Goal: Task Accomplishment & Management: Manage account settings

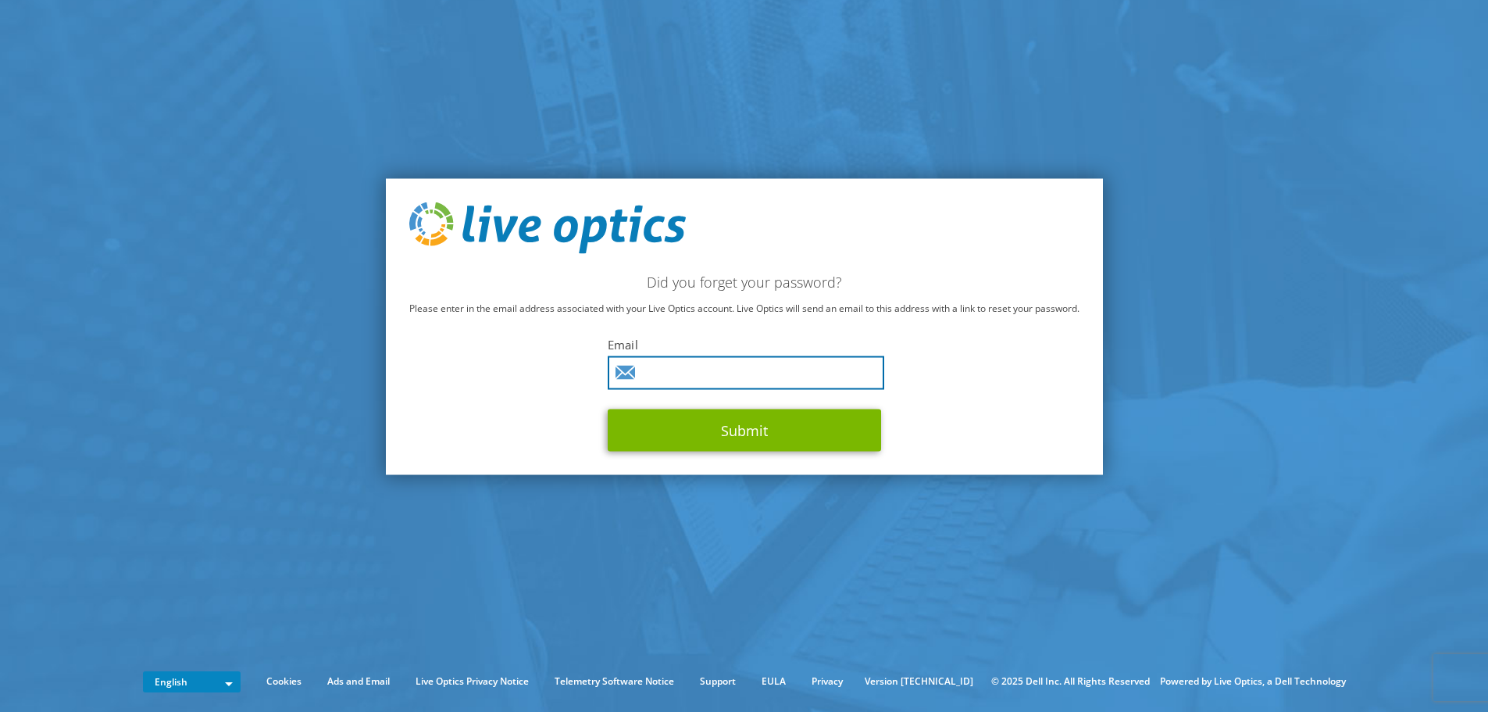
click at [761, 368] on input "text" at bounding box center [746, 372] width 277 height 34
type input "graham.parenteau@directsource.com"
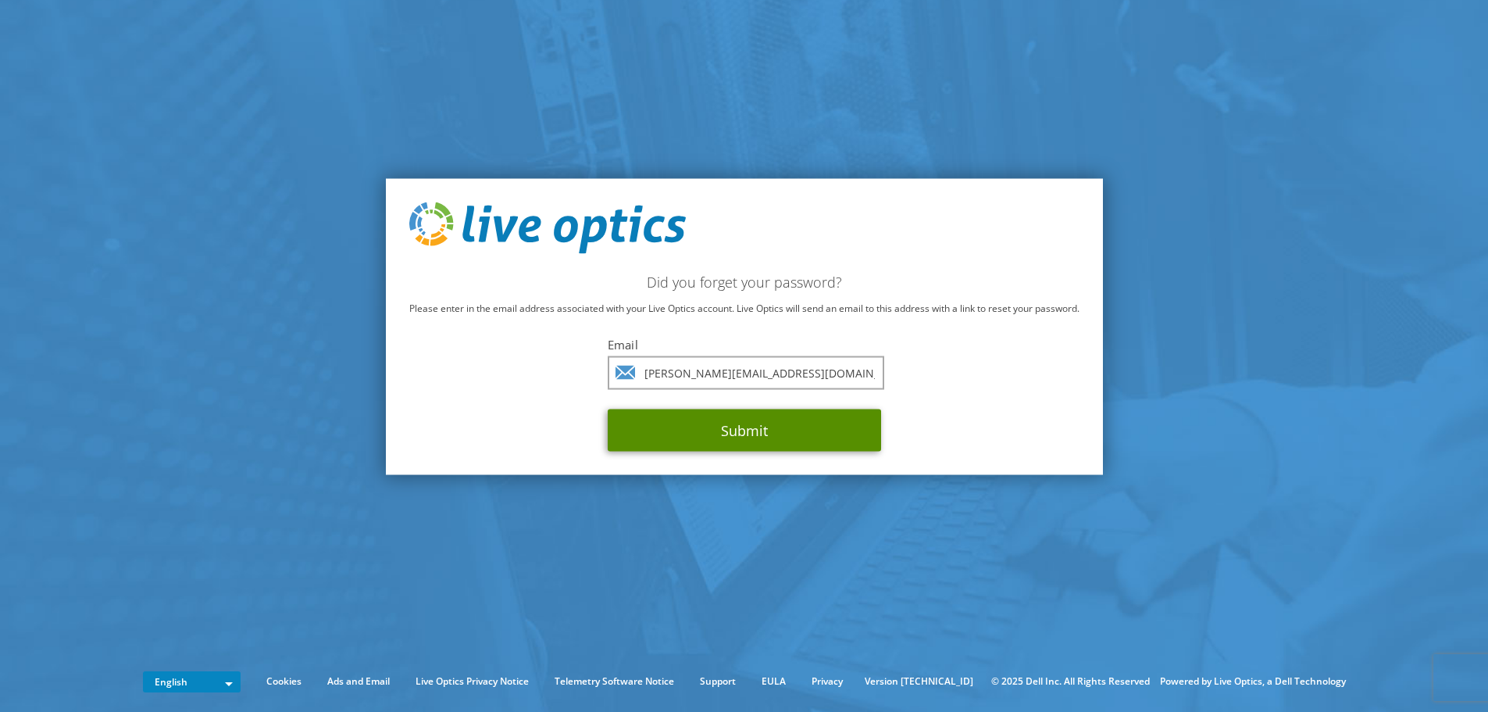
click at [761, 420] on button "Submit" at bounding box center [744, 430] width 273 height 42
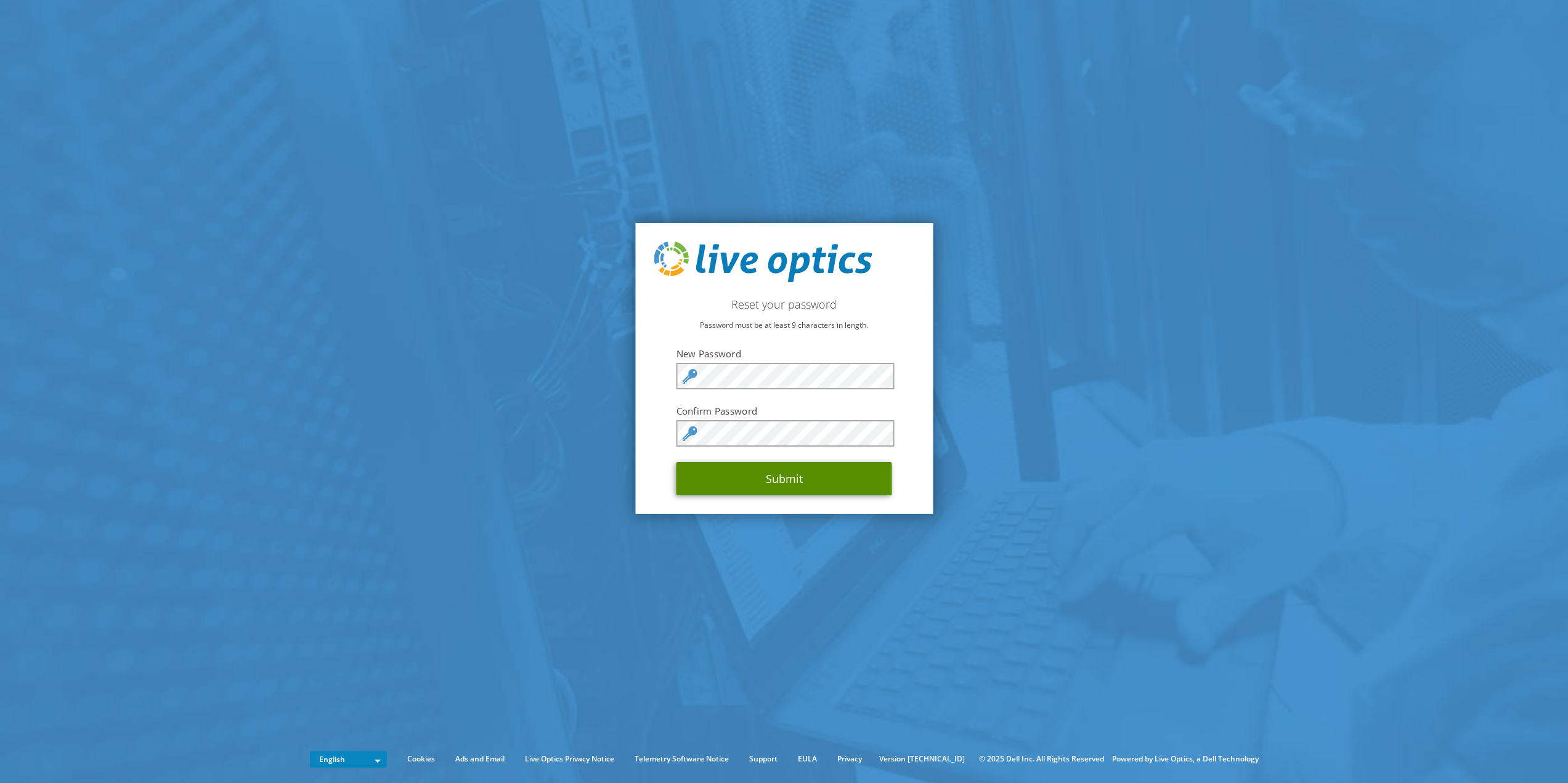
click at [716, 473] on button "Submit" at bounding box center [784, 479] width 215 height 33
